Goal: Information Seeking & Learning: Find specific fact

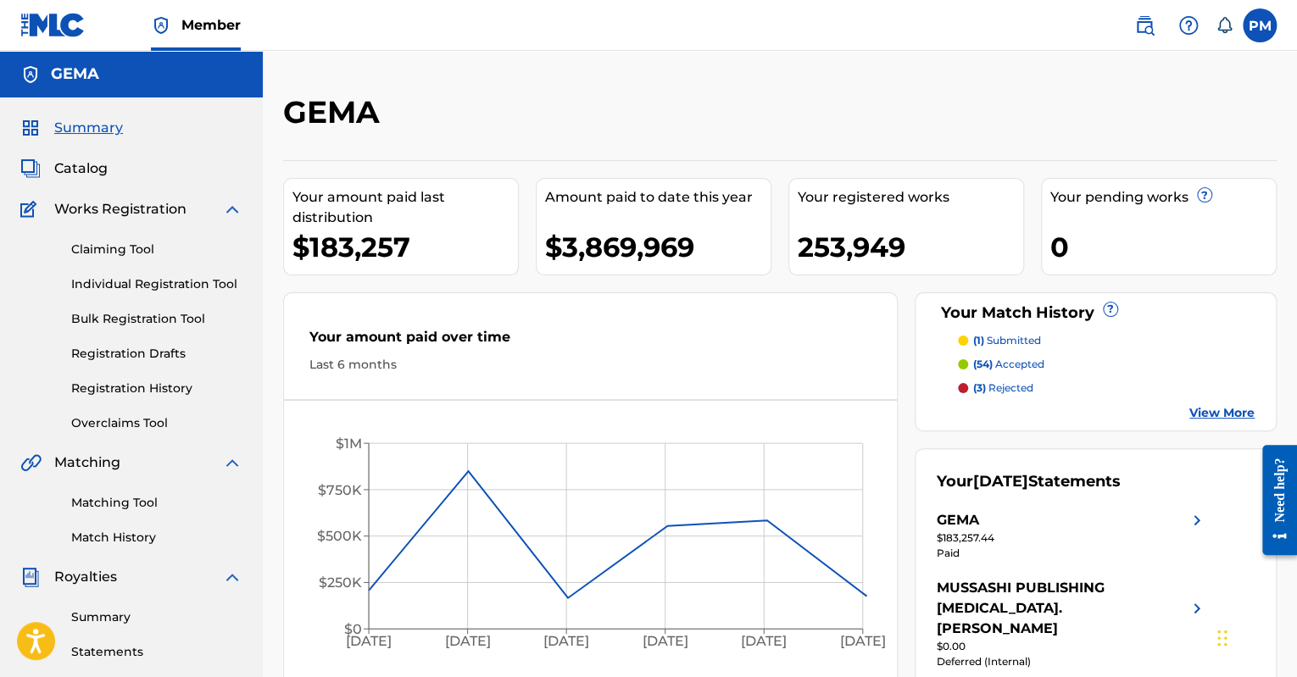
click at [82, 166] on span "Catalog" at bounding box center [80, 168] width 53 height 20
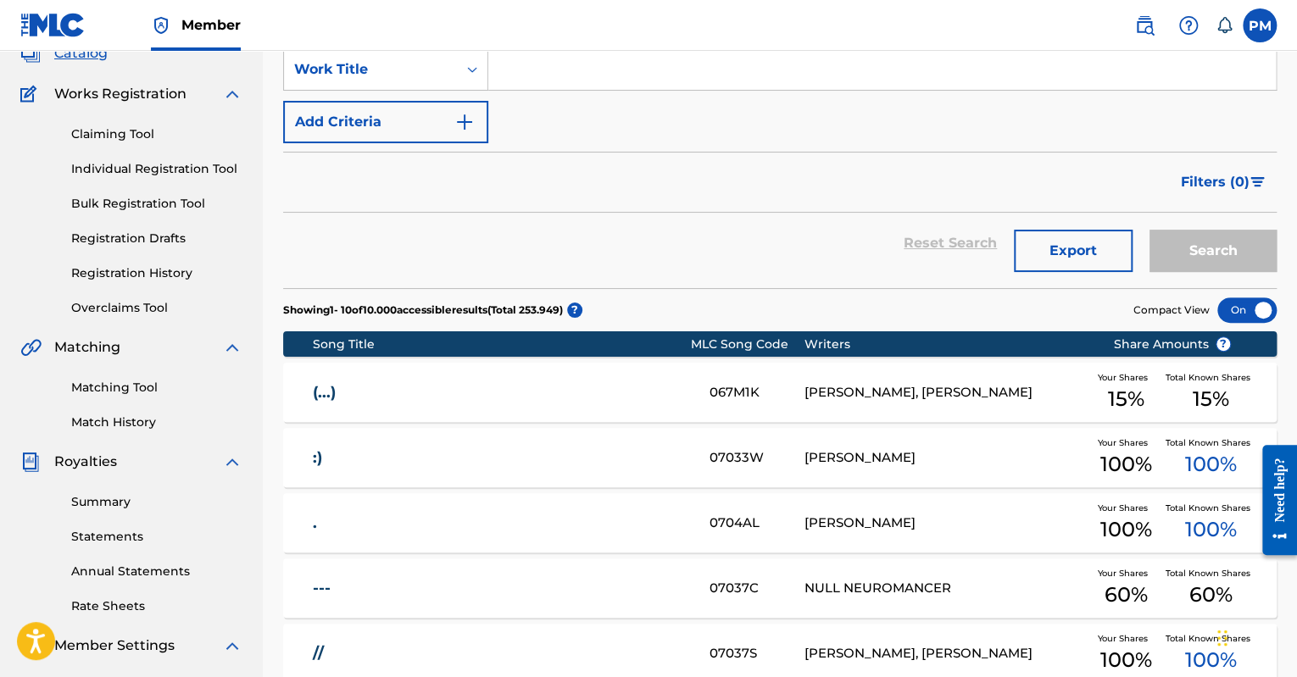
scroll to position [508, 0]
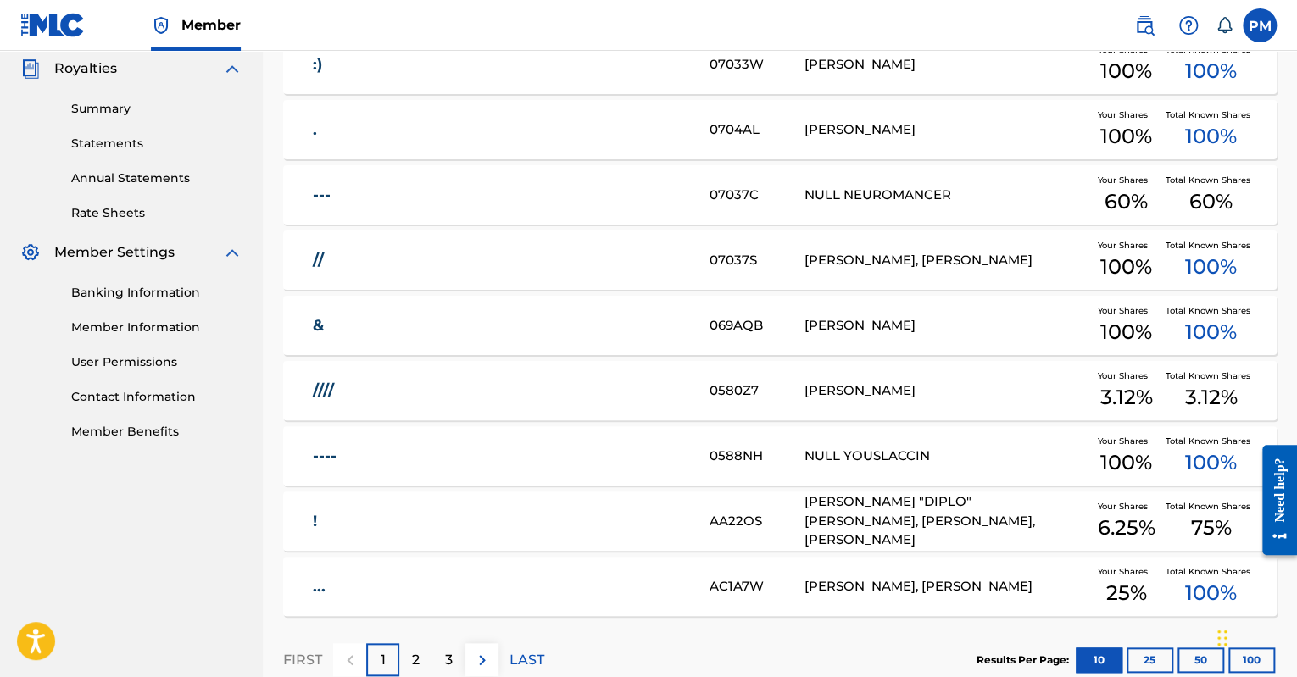
click at [564, 515] on link "!" at bounding box center [500, 521] width 374 height 19
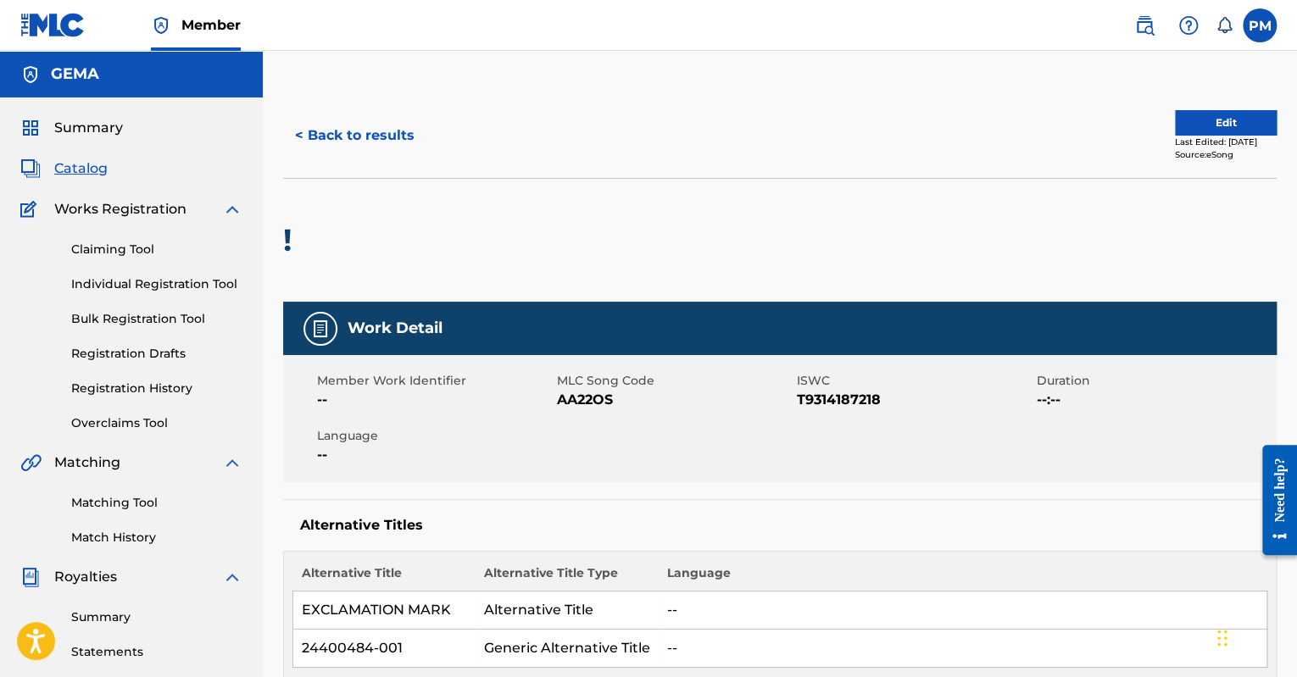
click at [577, 399] on span "AA22OS" at bounding box center [675, 400] width 236 height 20
copy span "AA22OS"
click at [105, 131] on span "Summary" at bounding box center [88, 128] width 69 height 20
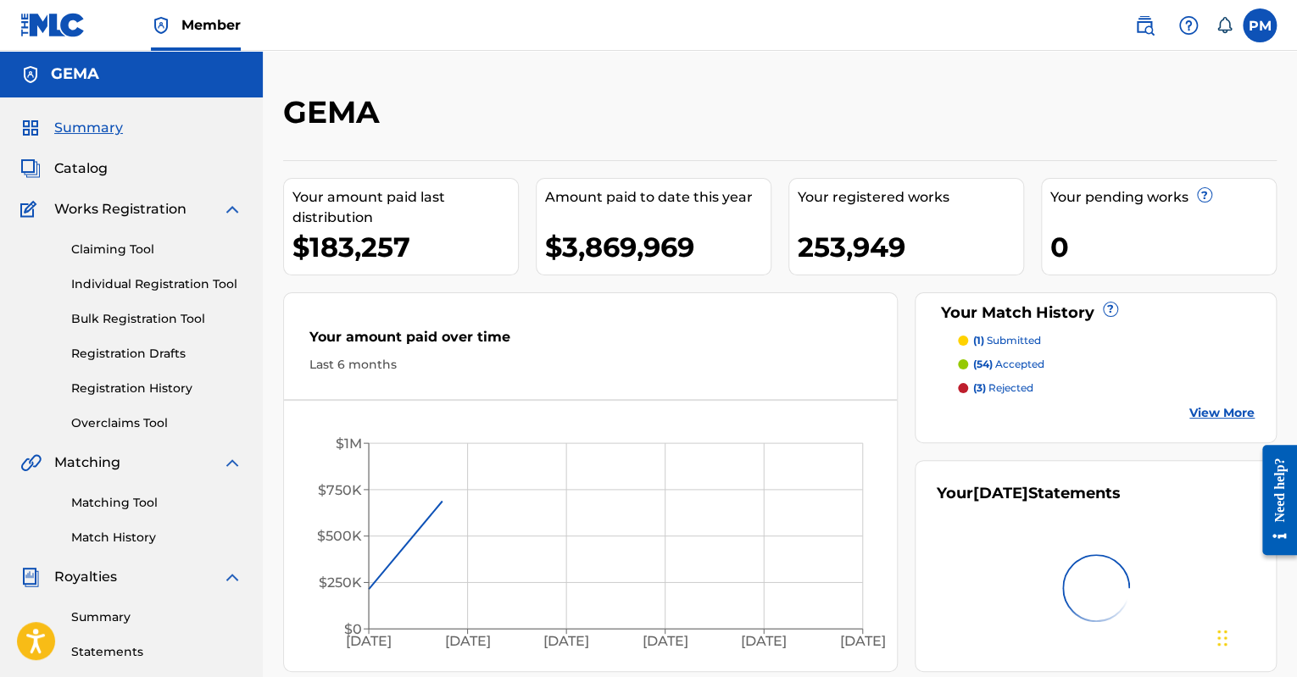
click at [1152, 18] on img at bounding box center [1144, 25] width 20 height 20
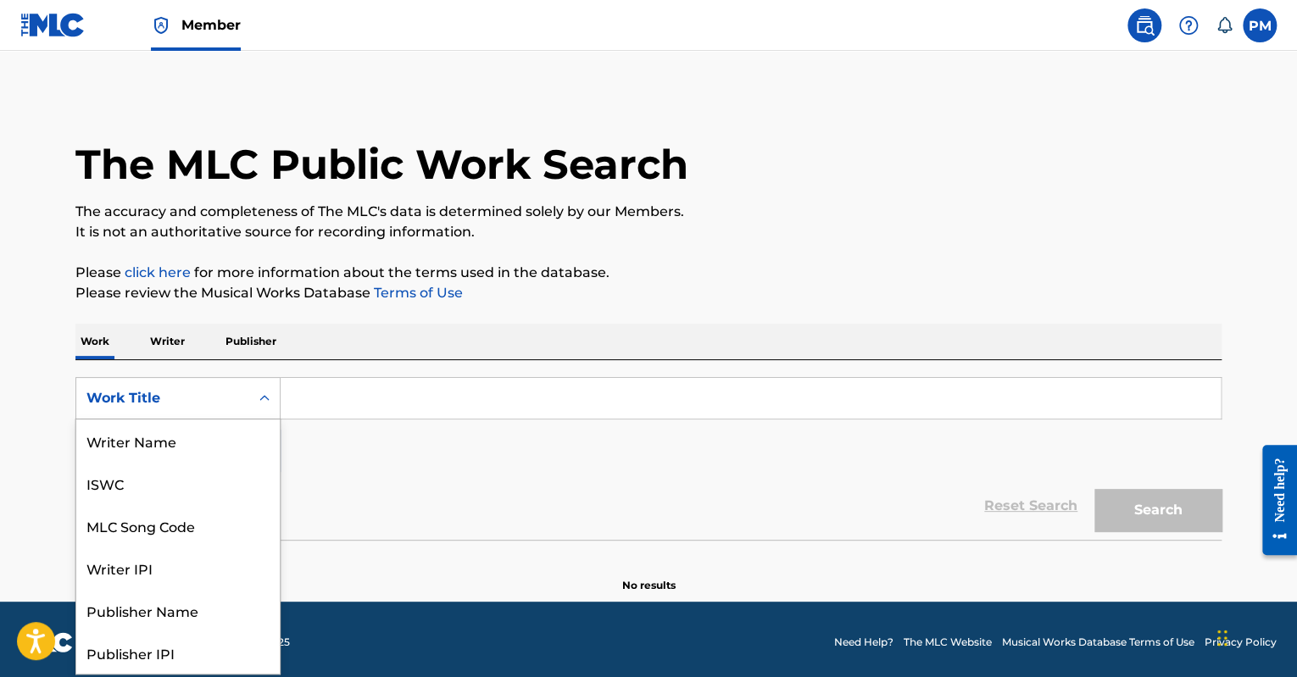
click at [180, 393] on div "Work Title" at bounding box center [162, 398] width 153 height 20
click at [158, 435] on div "MLC Song Code" at bounding box center [177, 440] width 203 height 42
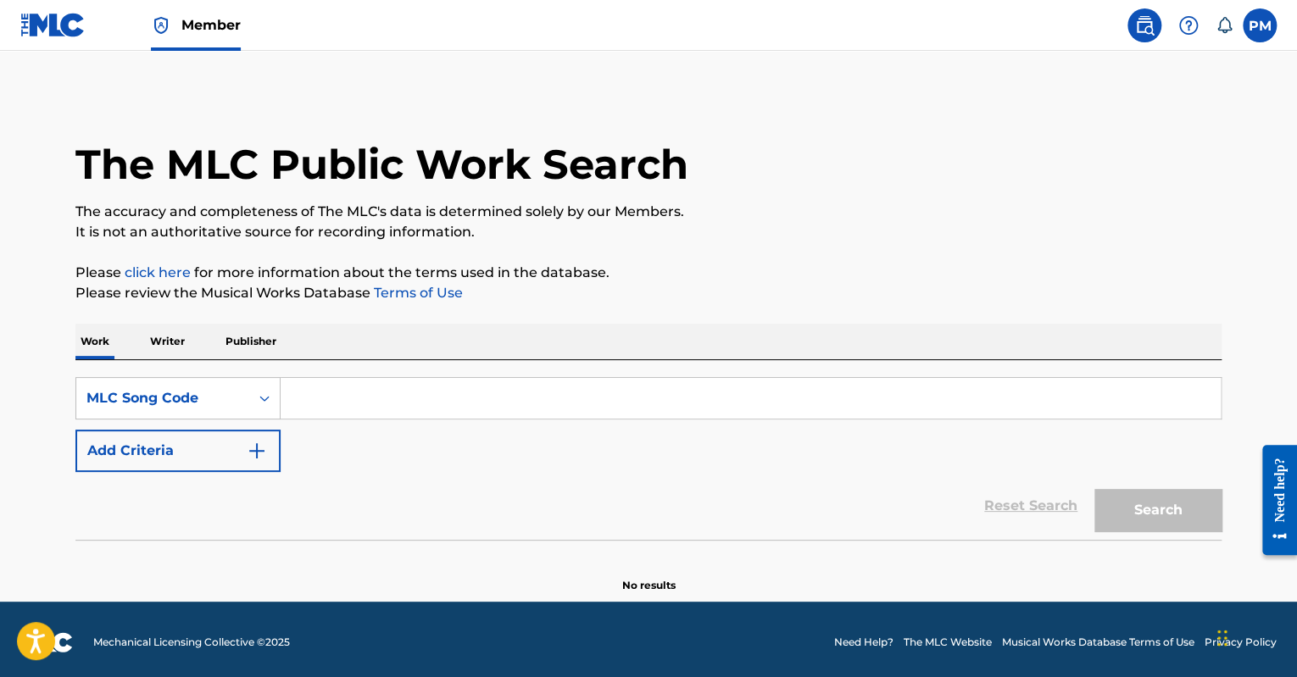
drag, startPoint x: 221, startPoint y: 423, endPoint x: 376, endPoint y: 396, distance: 157.4
click at [376, 396] on input "Search Form" at bounding box center [750, 398] width 940 height 41
paste input "C4285E"
type input "C4285E"
click at [1165, 514] on button "Search" at bounding box center [1157, 510] width 127 height 42
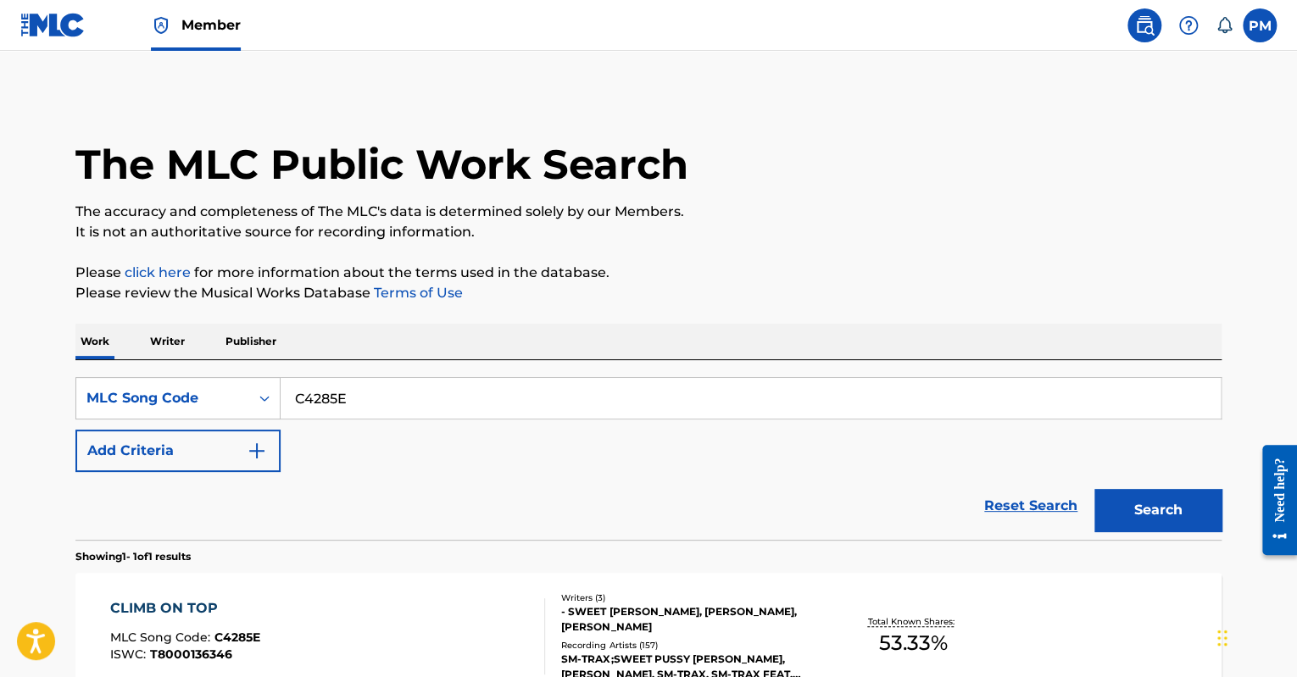
scroll to position [169, 0]
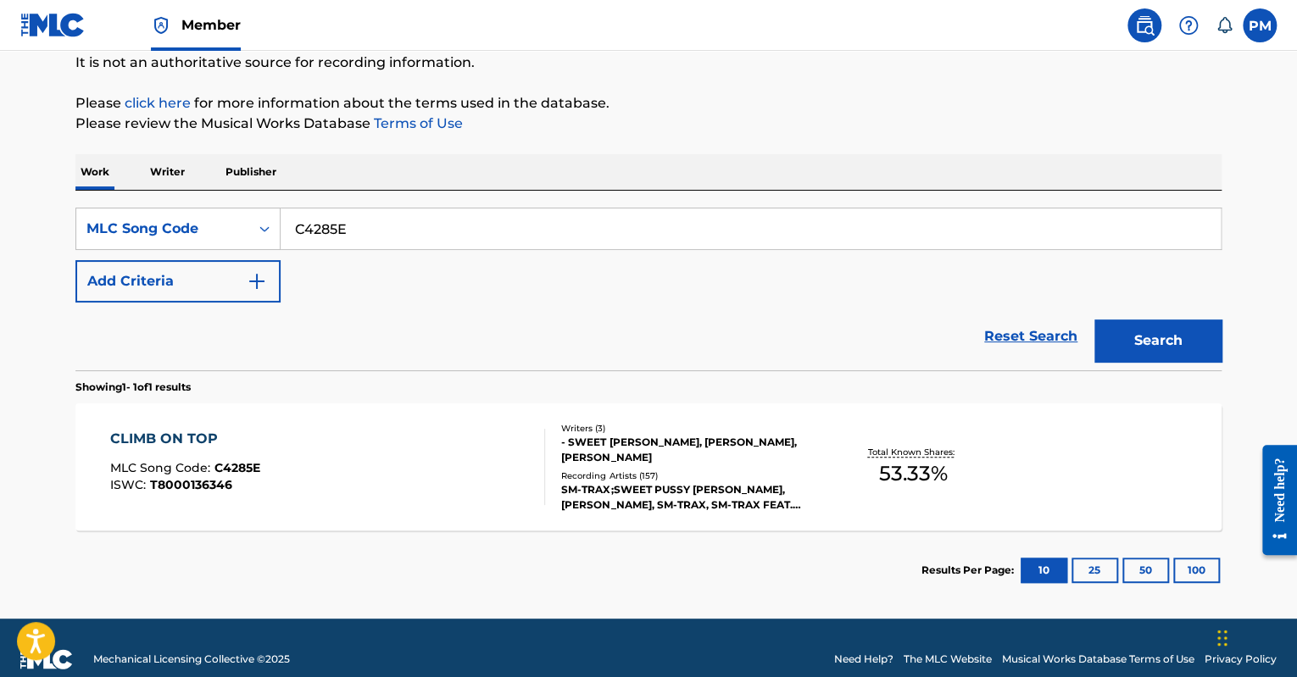
click at [443, 433] on div "CLIMB ON TOP MLC Song Code : C4285E ISWC : T8000136346" at bounding box center [328, 467] width 436 height 76
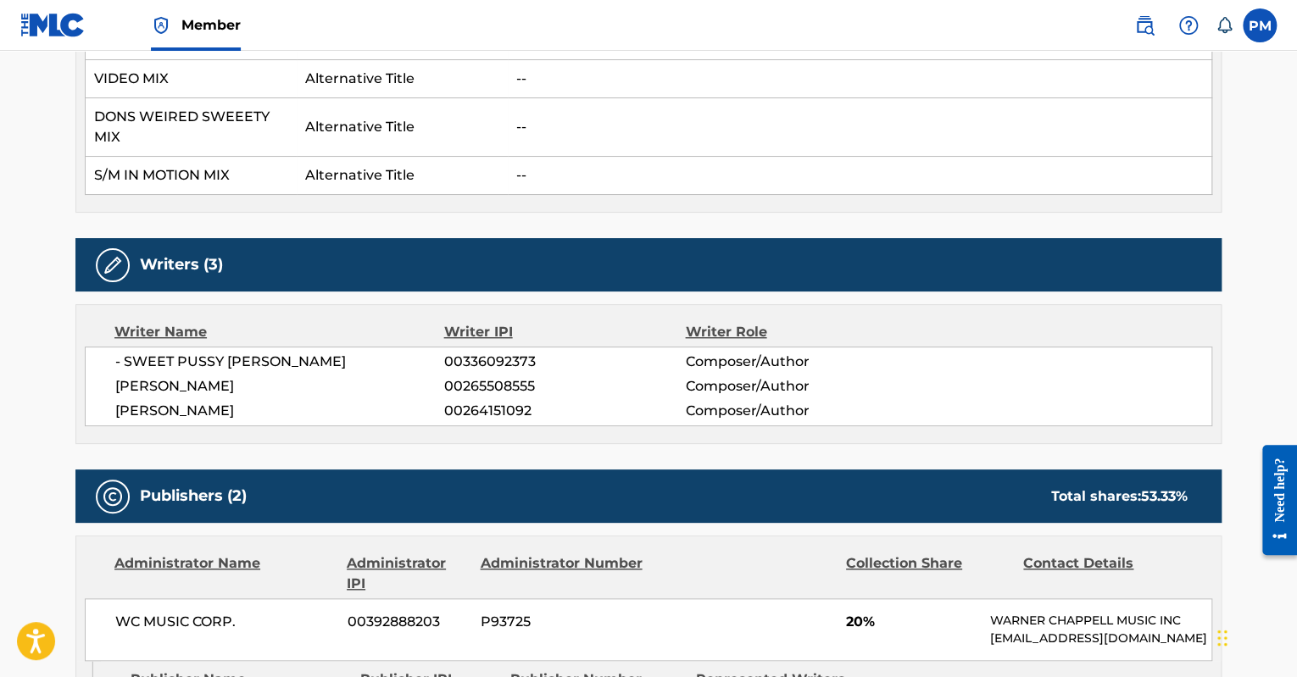
scroll to position [763, 0]
